Goal: Task Accomplishment & Management: Manage account settings

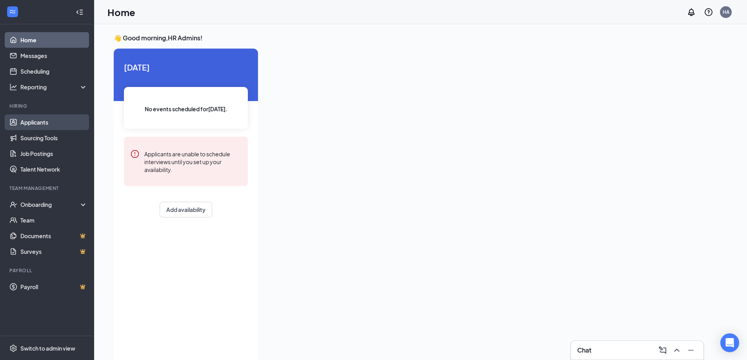
click at [38, 122] on link "Applicants" at bounding box center [53, 122] width 67 height 16
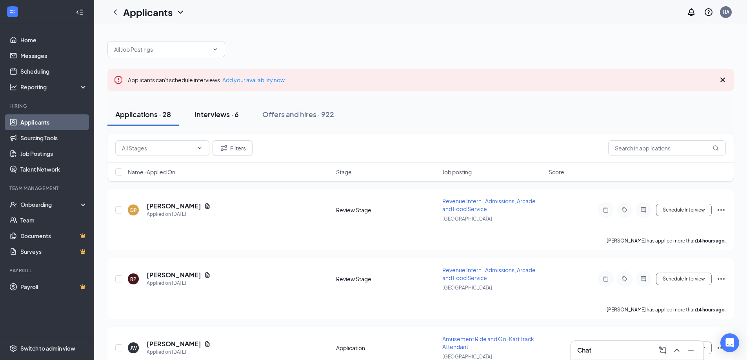
click at [220, 118] on div "Interviews · 6" at bounding box center [216, 114] width 44 height 10
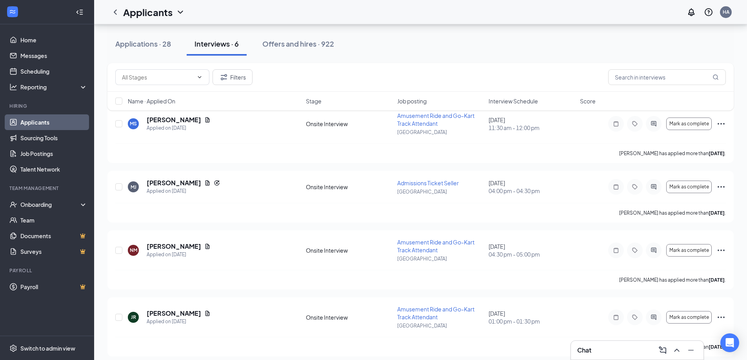
scroll to position [78, 0]
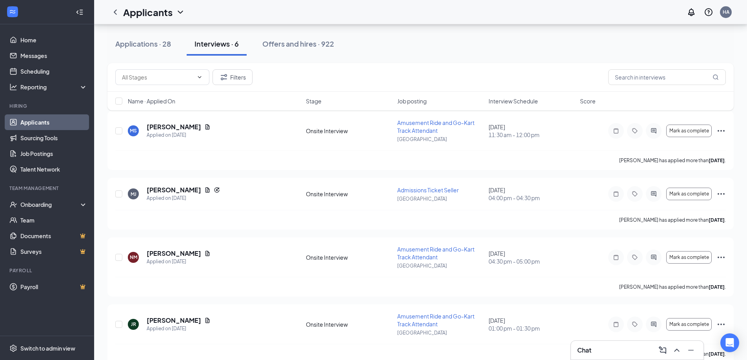
click at [513, 104] on span "Interview Schedule" at bounding box center [512, 101] width 49 height 8
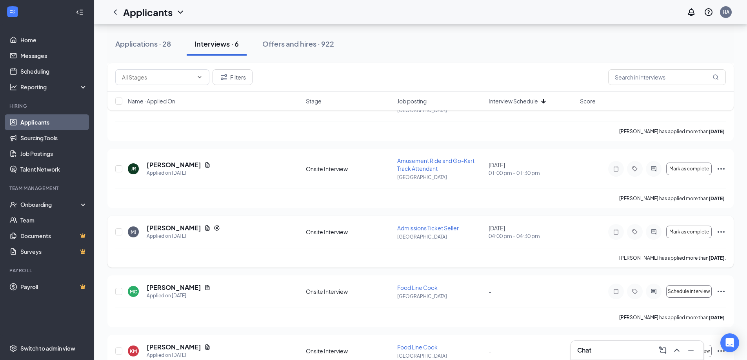
scroll to position [157, 0]
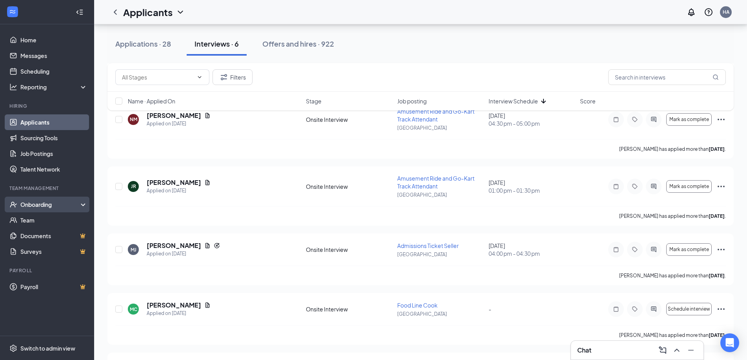
click at [48, 201] on div "Onboarding" at bounding box center [50, 205] width 60 height 8
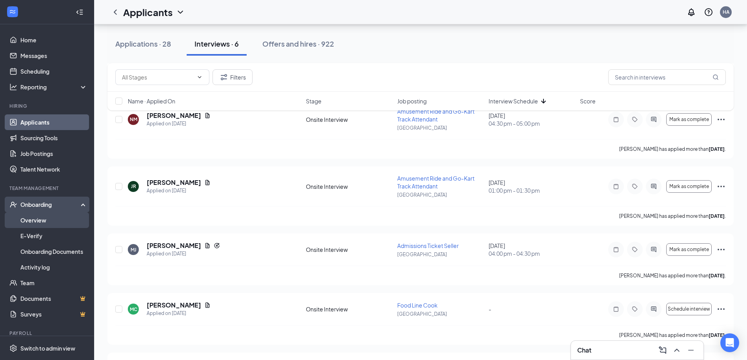
click at [46, 218] on link "Overview" at bounding box center [53, 220] width 67 height 16
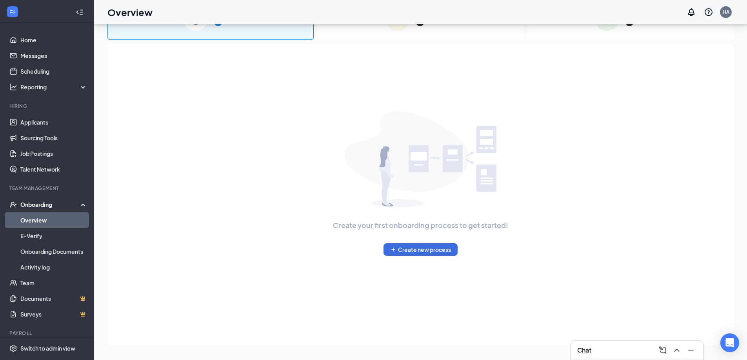
scroll to position [35, 0]
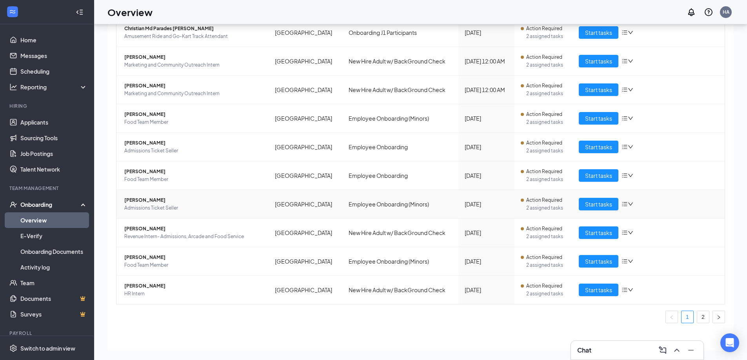
scroll to position [39, 0]
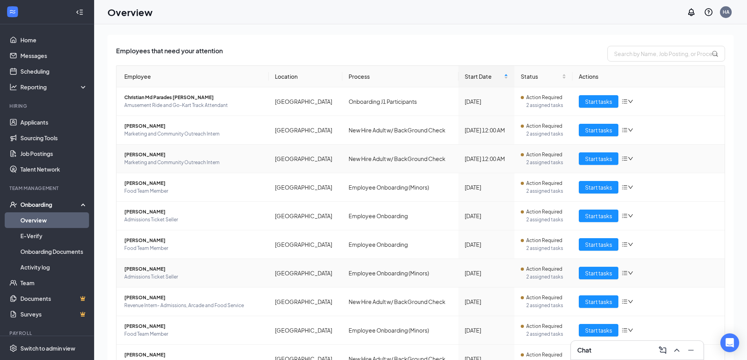
scroll to position [85, 0]
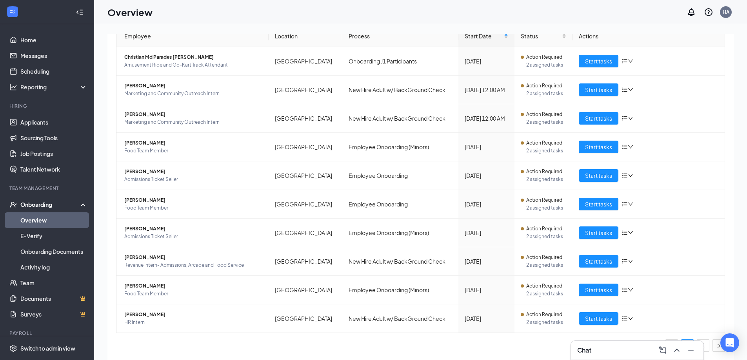
click at [492, 354] on div "Employee Location Process Start Date Status Actions Christian Md Parades [PERSO…" at bounding box center [420, 191] width 609 height 333
click at [357, 346] on ul "1 2" at bounding box center [420, 345] width 609 height 13
click at [326, 302] on tbody "Christian Md Parades [PERSON_NAME] Amusement Ride and Go-Kart Track Attendant S…" at bounding box center [420, 190] width 608 height 286
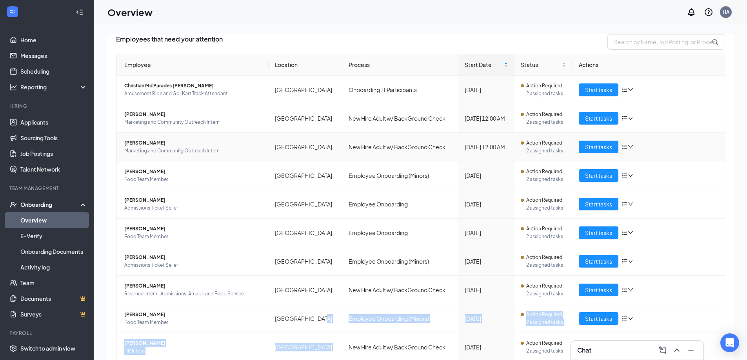
scroll to position [7, 0]
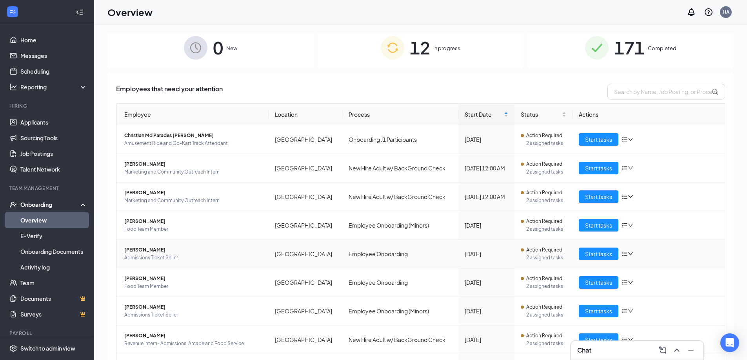
click at [368, 249] on td "Employee Onboarding" at bounding box center [400, 254] width 116 height 29
click at [325, 83] on div "Employees that need your attention Employee Location Process Start Date Status …" at bounding box center [420, 265] width 626 height 385
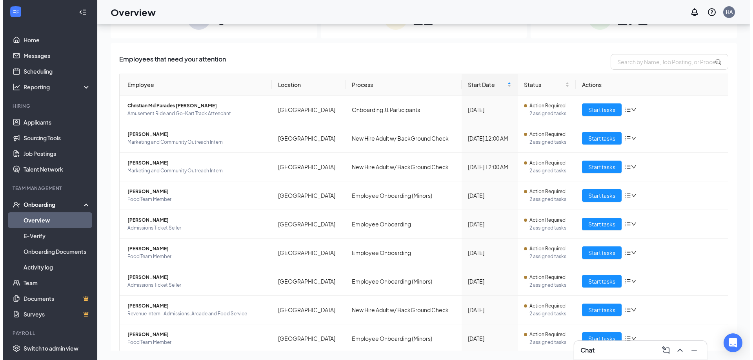
scroll to position [0, 0]
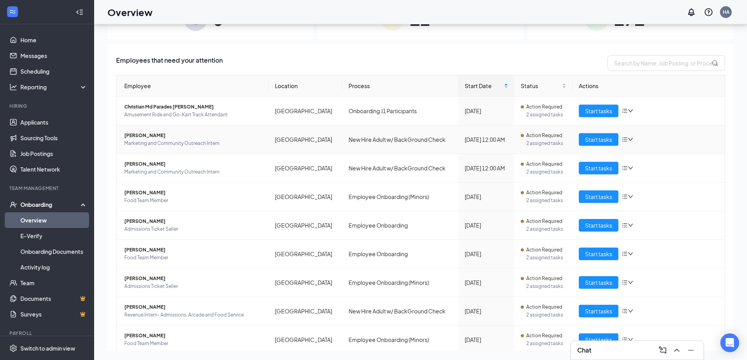
click at [129, 134] on span "[PERSON_NAME]" at bounding box center [193, 136] width 138 height 8
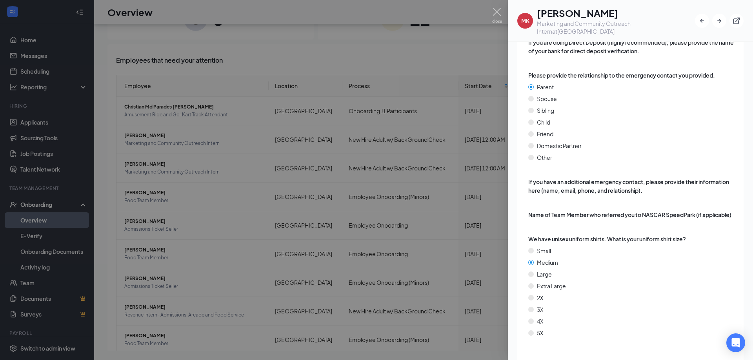
scroll to position [1095, 0]
click at [501, 12] on img at bounding box center [497, 15] width 10 height 15
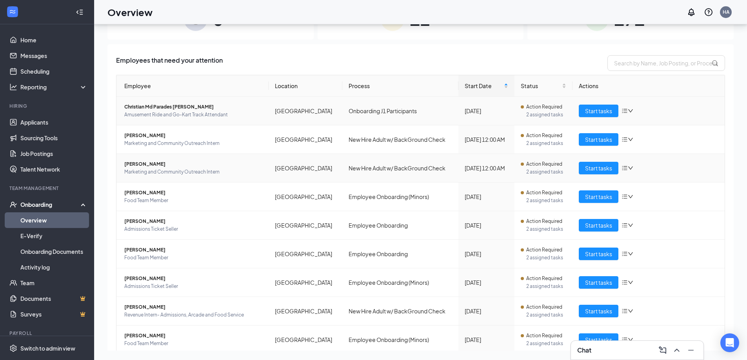
click at [148, 163] on span "[PERSON_NAME]" at bounding box center [193, 164] width 138 height 8
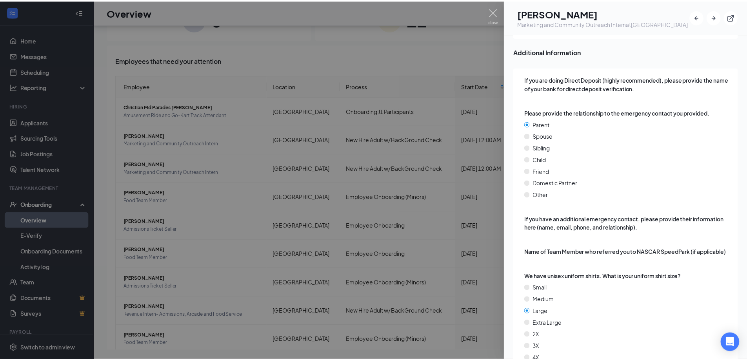
scroll to position [1095, 0]
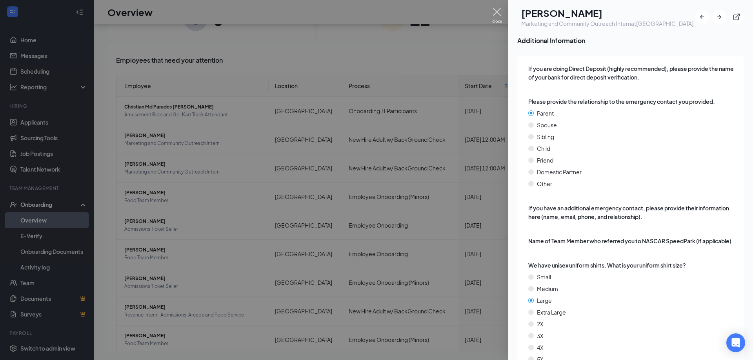
click at [497, 13] on img at bounding box center [497, 15] width 10 height 15
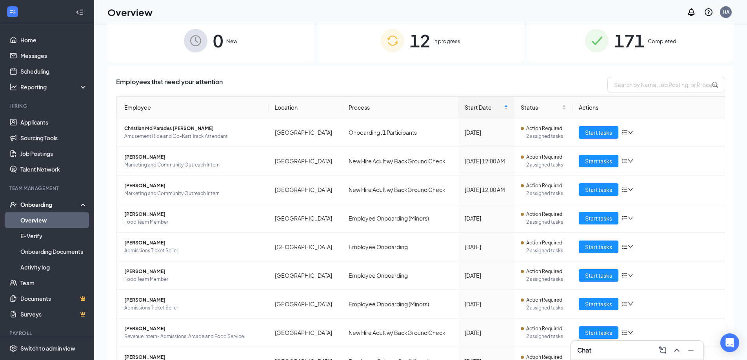
scroll to position [35, 0]
